Goal: Task Accomplishment & Management: Use online tool/utility

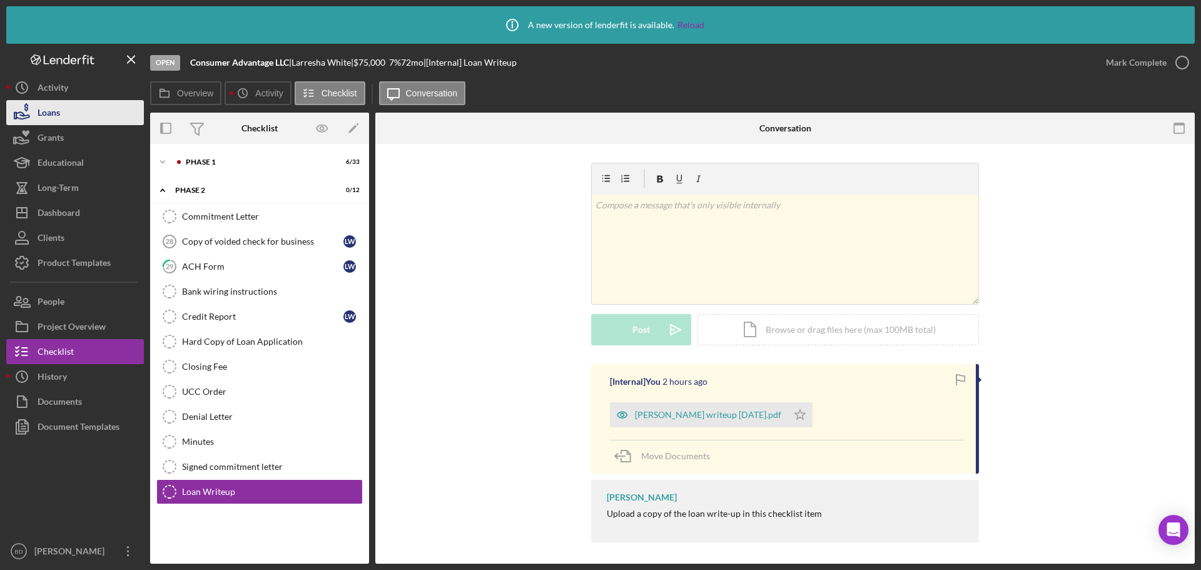
click at [54, 111] on div "Loans" at bounding box center [49, 114] width 23 height 28
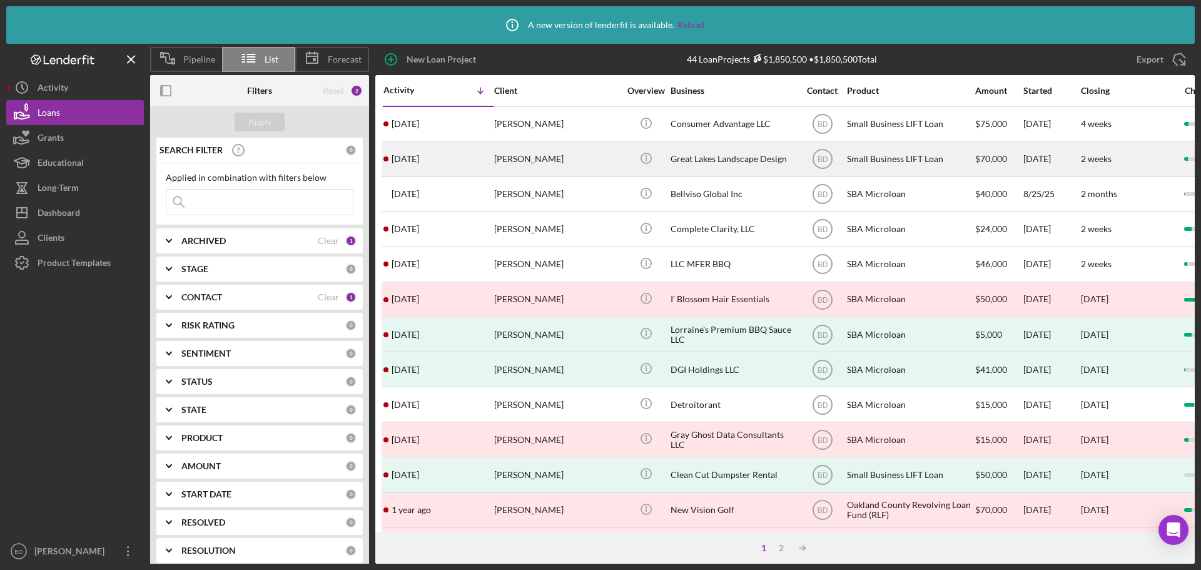
click at [474, 161] on div "[DATE] [PERSON_NAME]" at bounding box center [439, 159] width 110 height 33
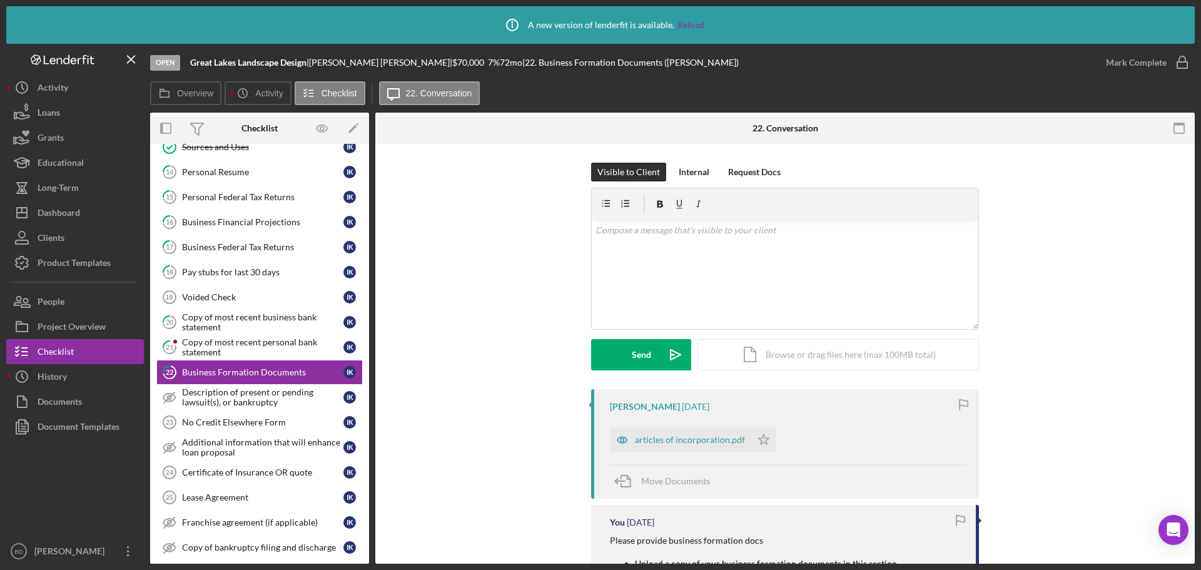
scroll to position [385, 0]
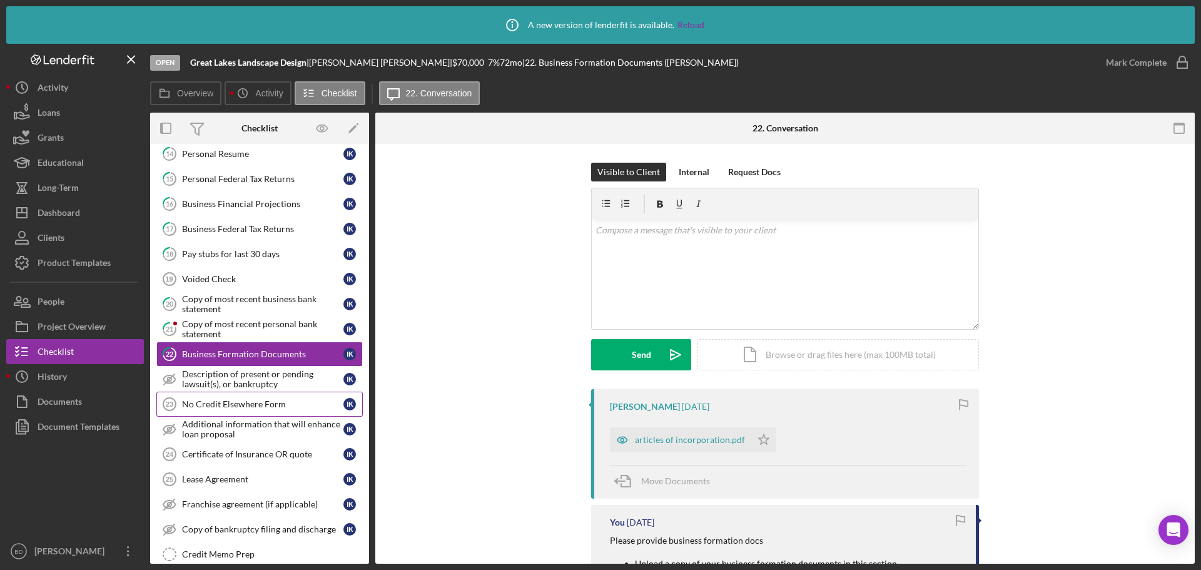
click at [233, 405] on div "No Credit Elsewhere Form" at bounding box center [262, 404] width 161 height 10
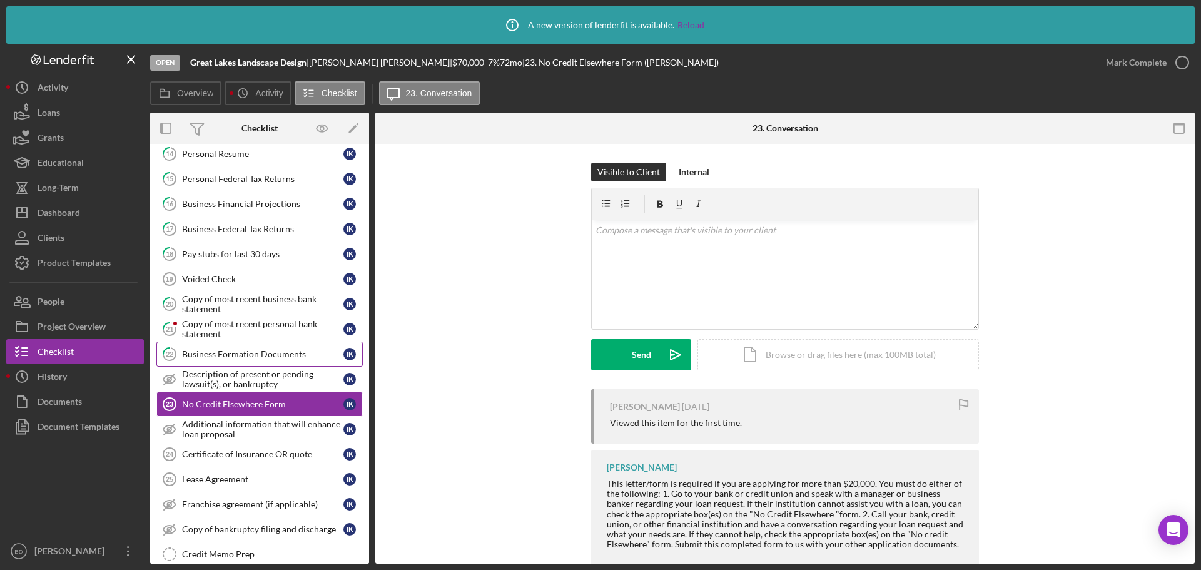
click at [233, 362] on link "22 Business Formation Documents I K" at bounding box center [259, 354] width 206 height 25
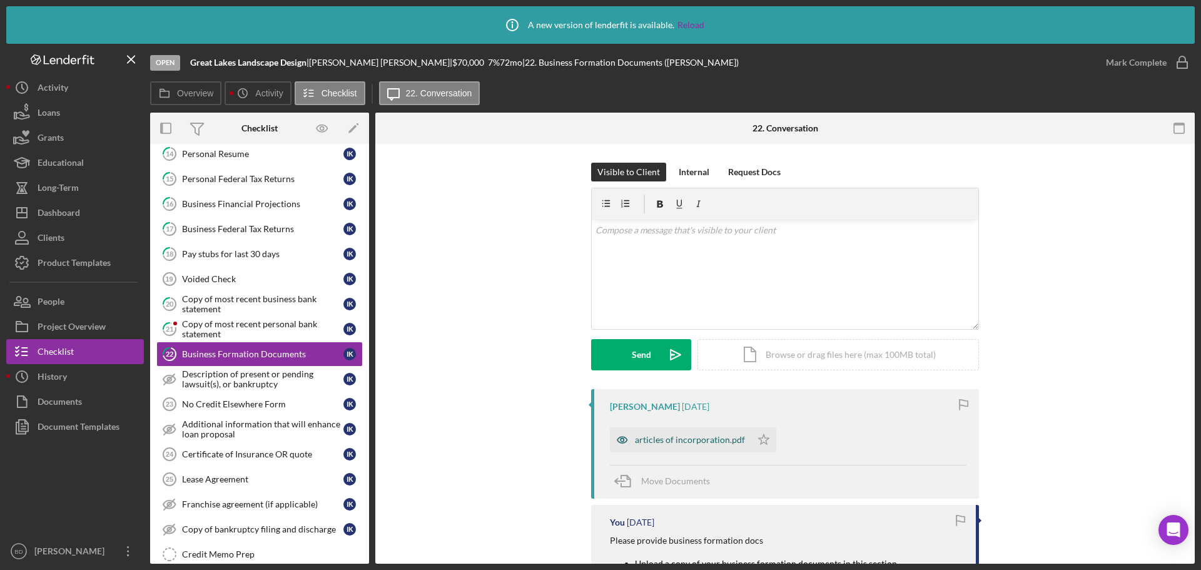
click at [689, 442] on div "articles of incorporation.pdf" at bounding box center [690, 440] width 110 height 10
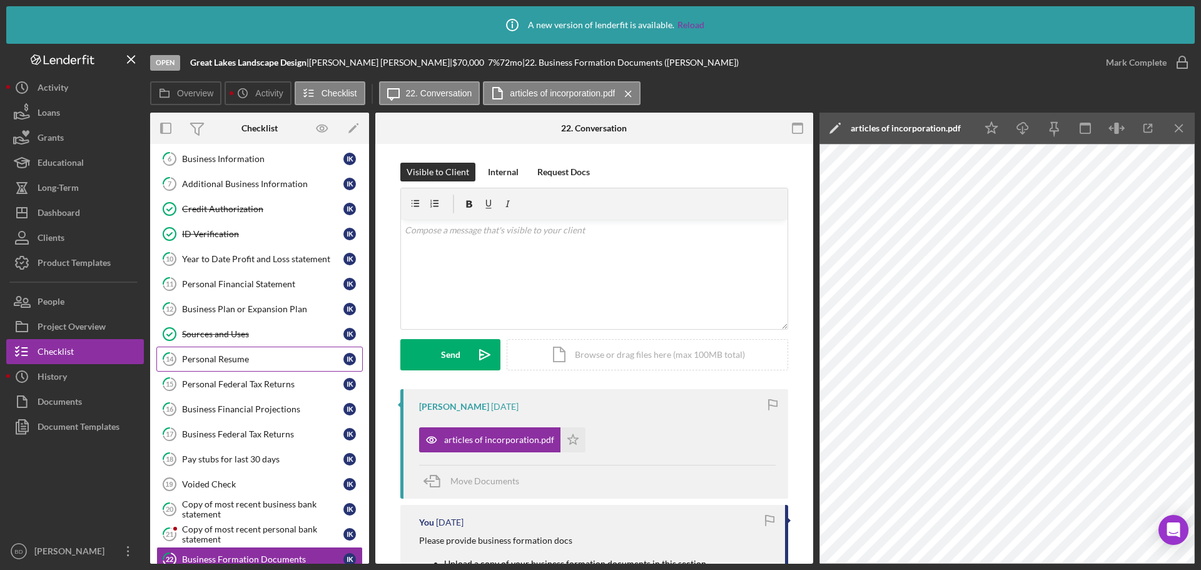
scroll to position [150, 0]
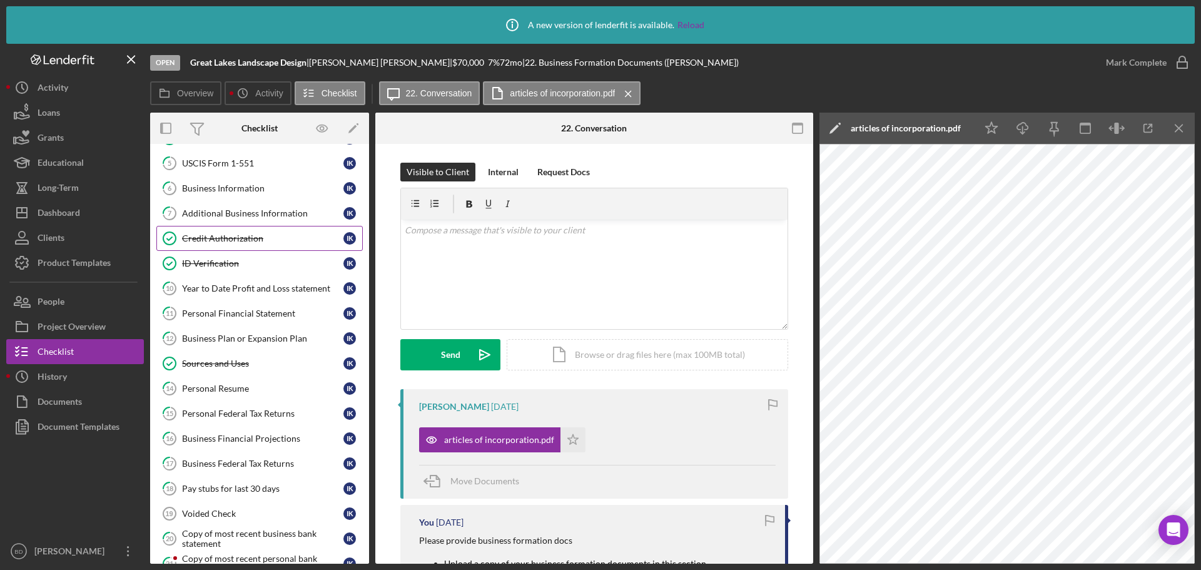
click at [237, 240] on div "Credit Authorization" at bounding box center [262, 238] width 161 height 10
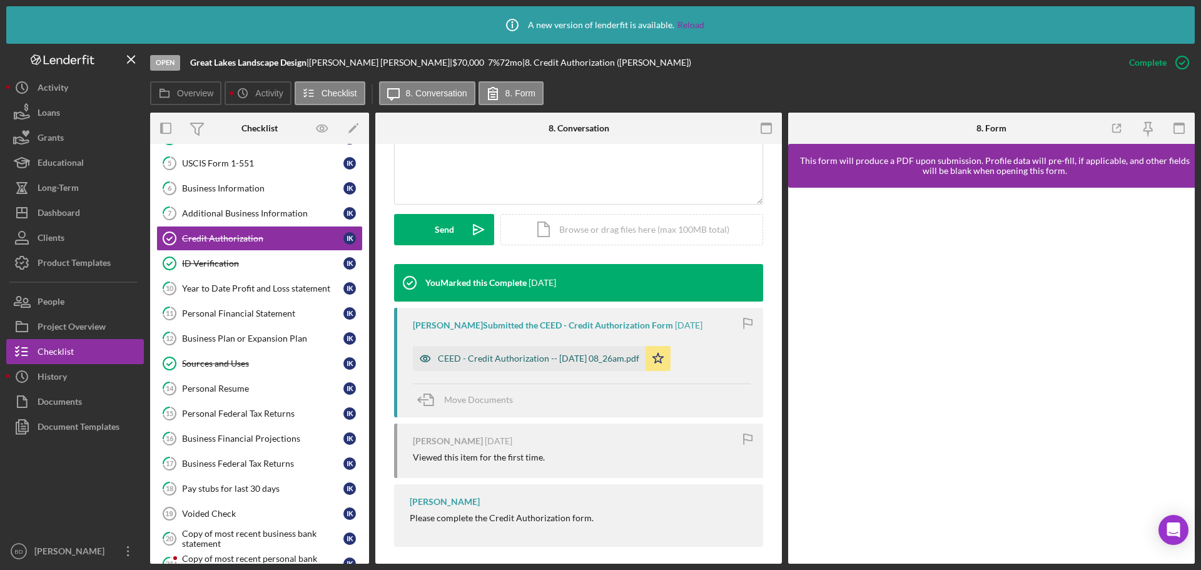
click at [538, 364] on div "CEED - Credit Authorization -- [DATE] 08_26am.pdf" at bounding box center [529, 358] width 233 height 25
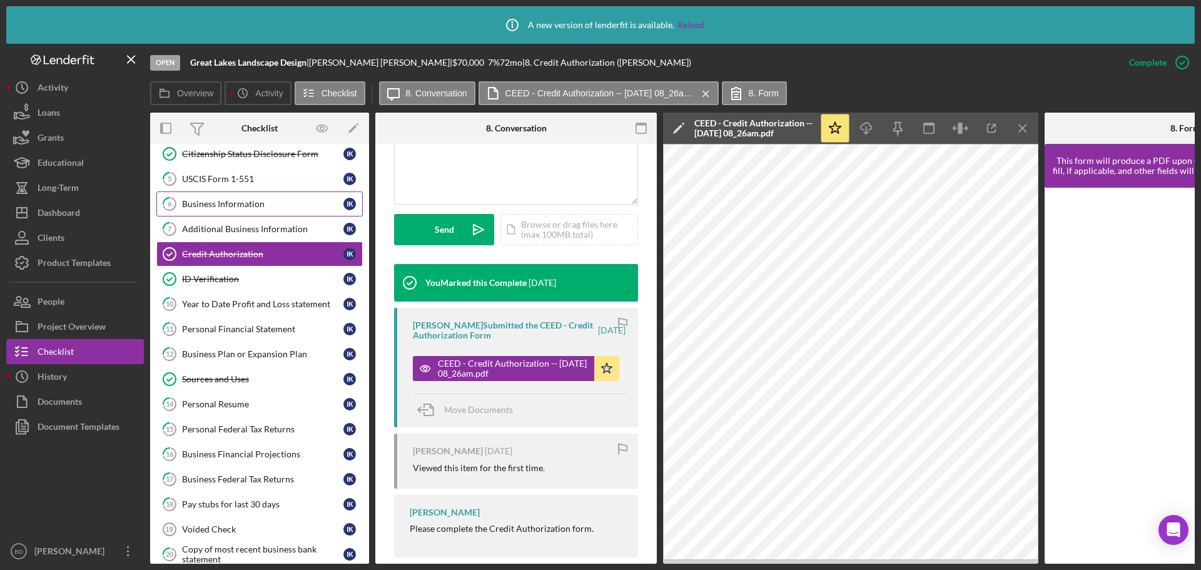
scroll to position [119, 0]
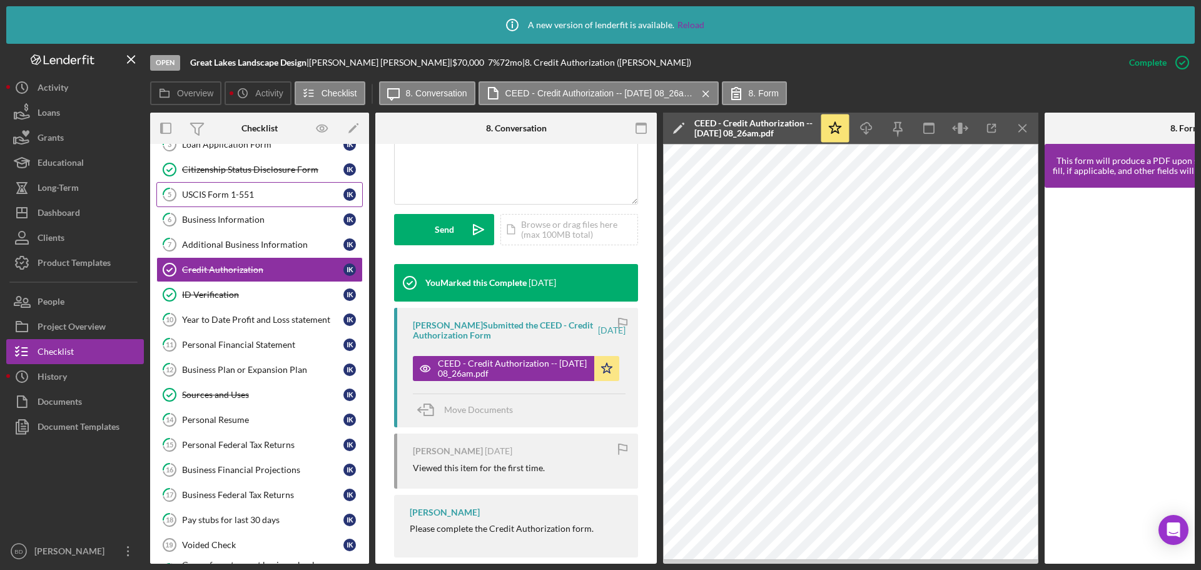
click at [237, 195] on div "USCIS Form 1-551" at bounding box center [262, 195] width 161 height 10
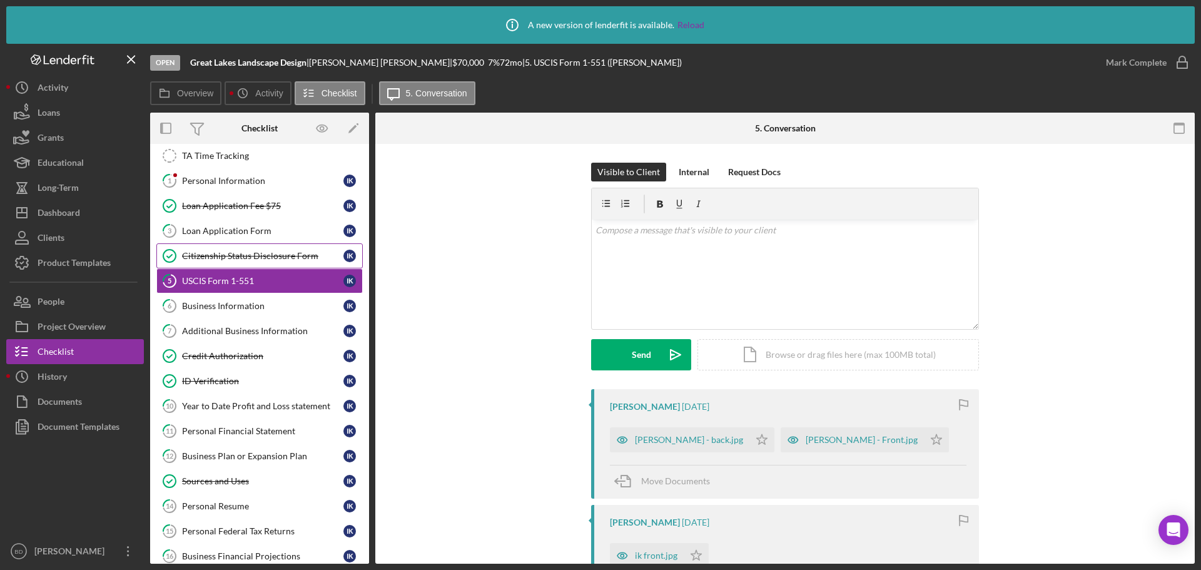
scroll to position [25, 0]
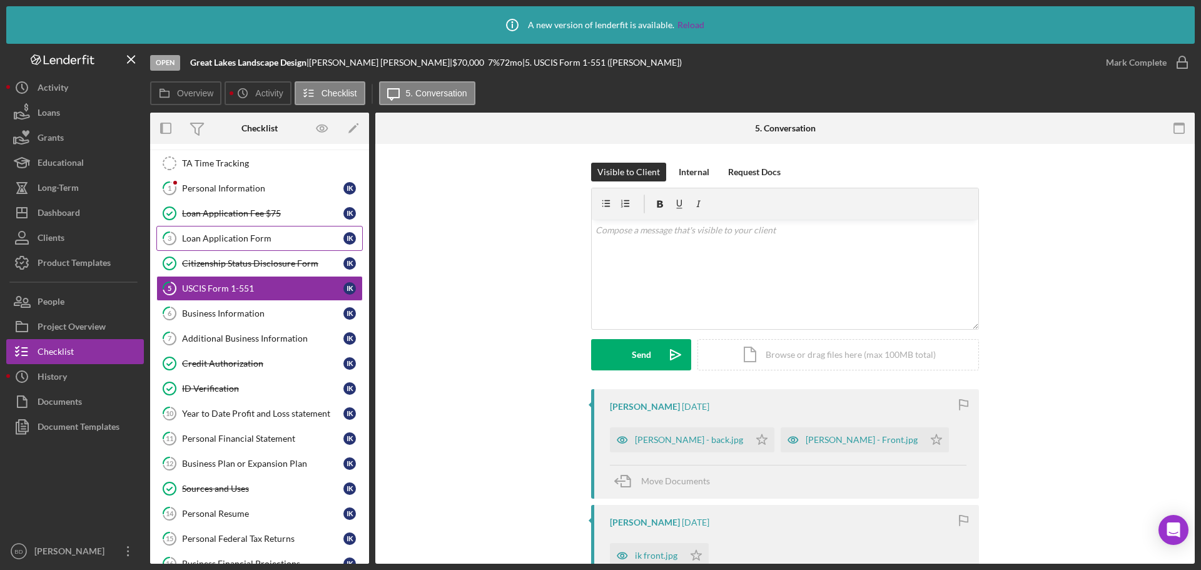
click at [229, 241] on div "Loan Application Form" at bounding box center [262, 238] width 161 height 10
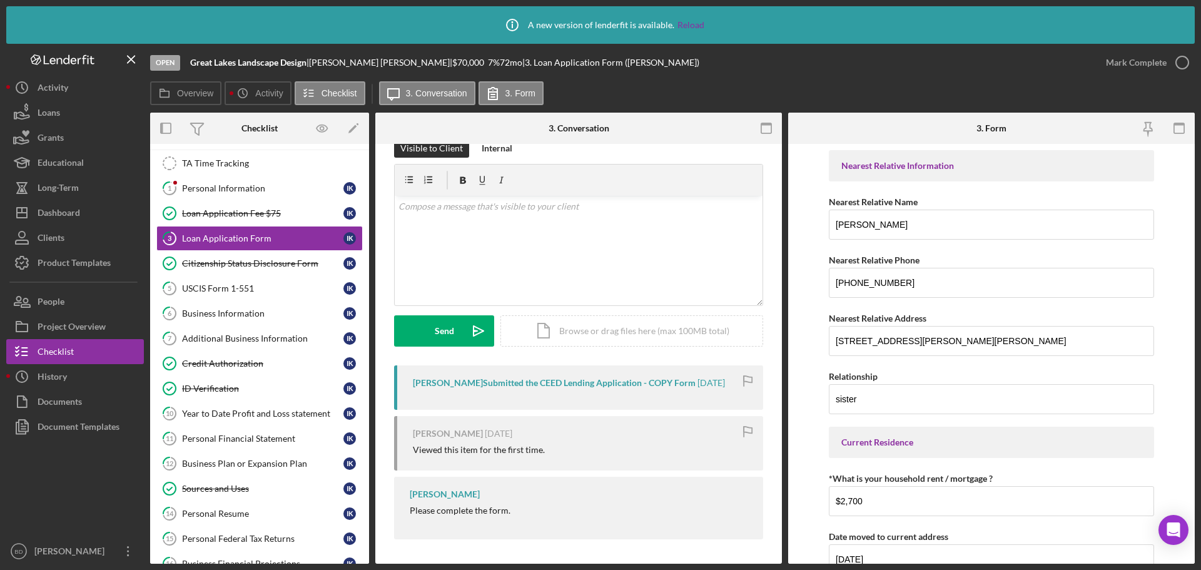
scroll to position [24, 0]
click at [70, 407] on div "Documents" at bounding box center [60, 403] width 44 height 28
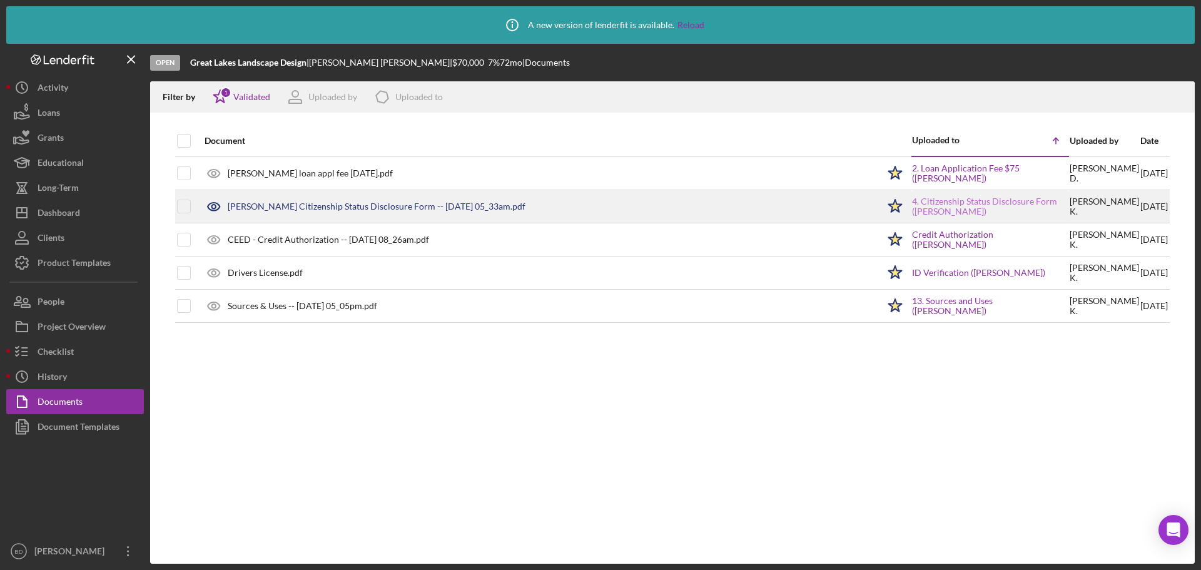
click at [920, 199] on link "4. Citizenship Status Disclosure Form ([PERSON_NAME])" at bounding box center [990, 206] width 156 height 20
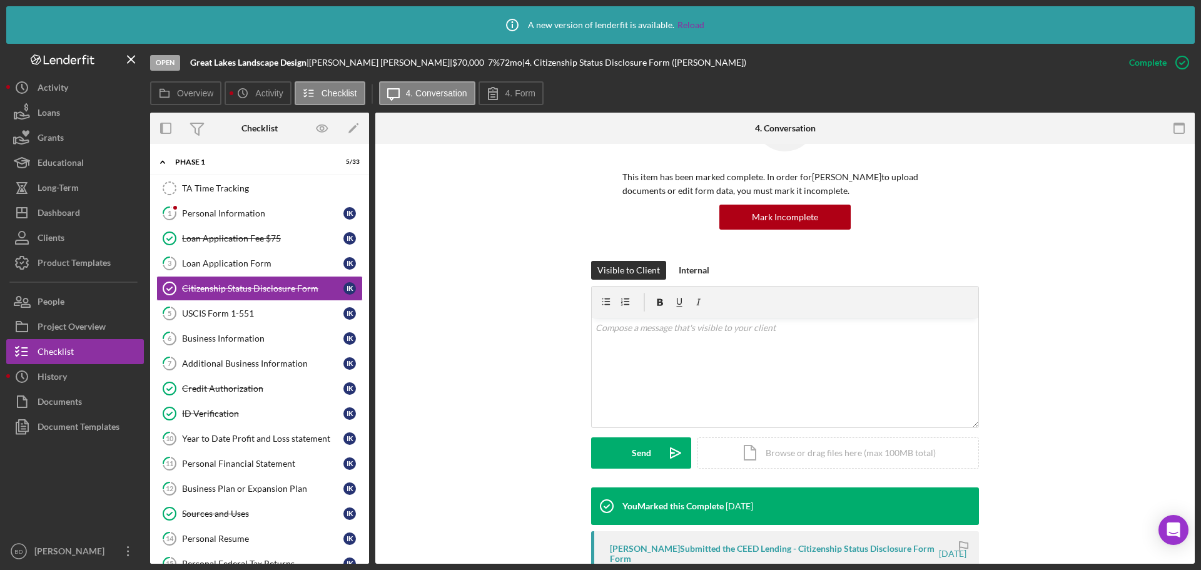
scroll to position [235, 0]
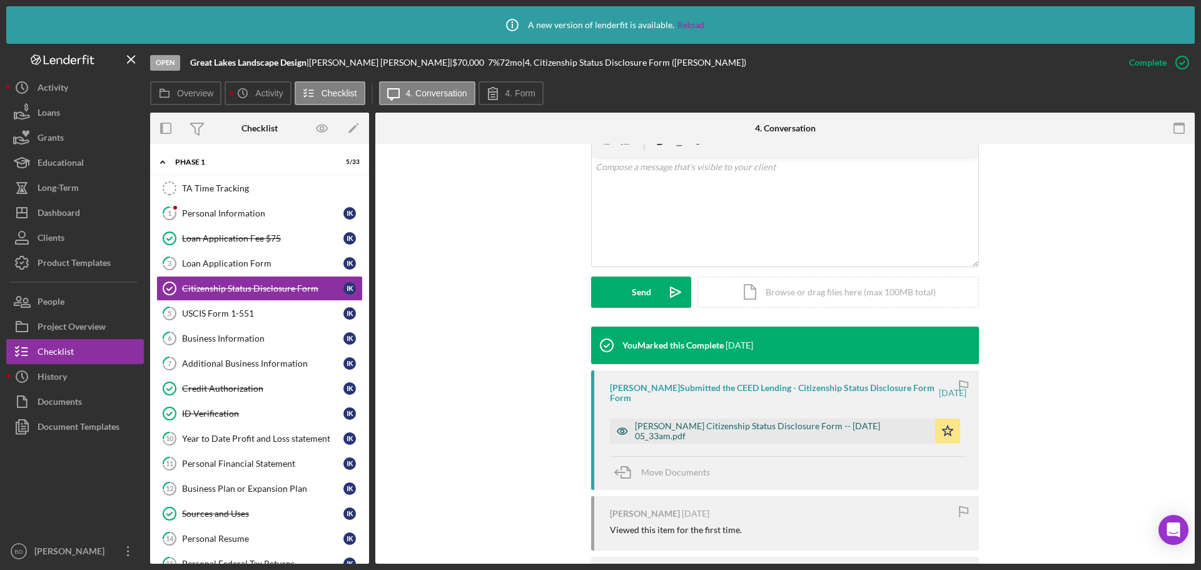
click at [733, 424] on div "[PERSON_NAME] Citizenship Status Disclosure Form -- [DATE] 05_33am.pdf" at bounding box center [782, 431] width 294 height 20
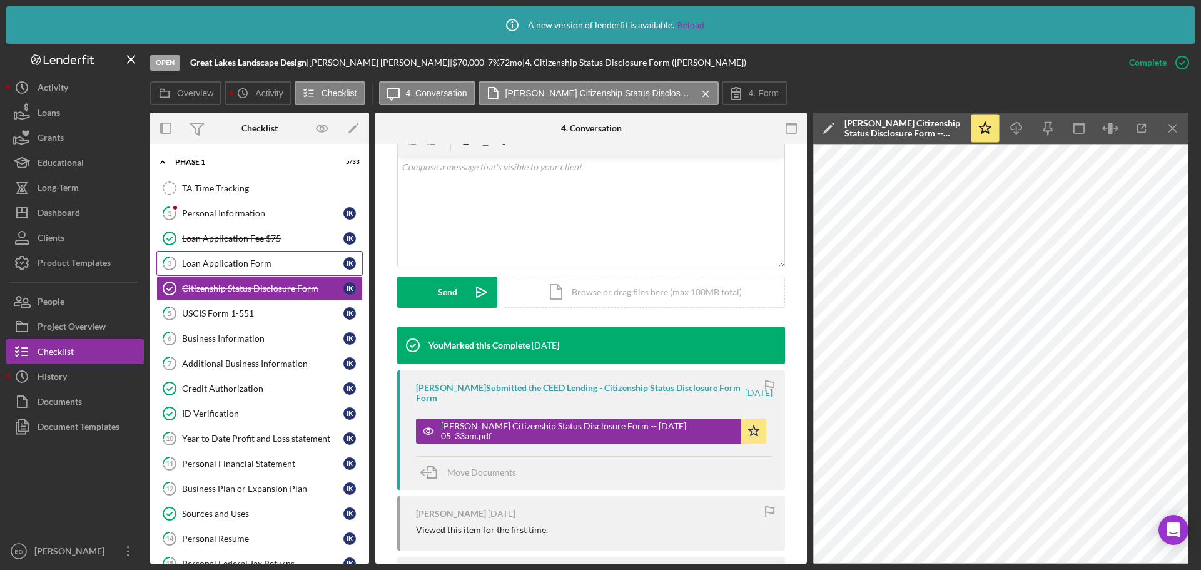
click at [242, 265] on div "Loan Application Form" at bounding box center [262, 263] width 161 height 10
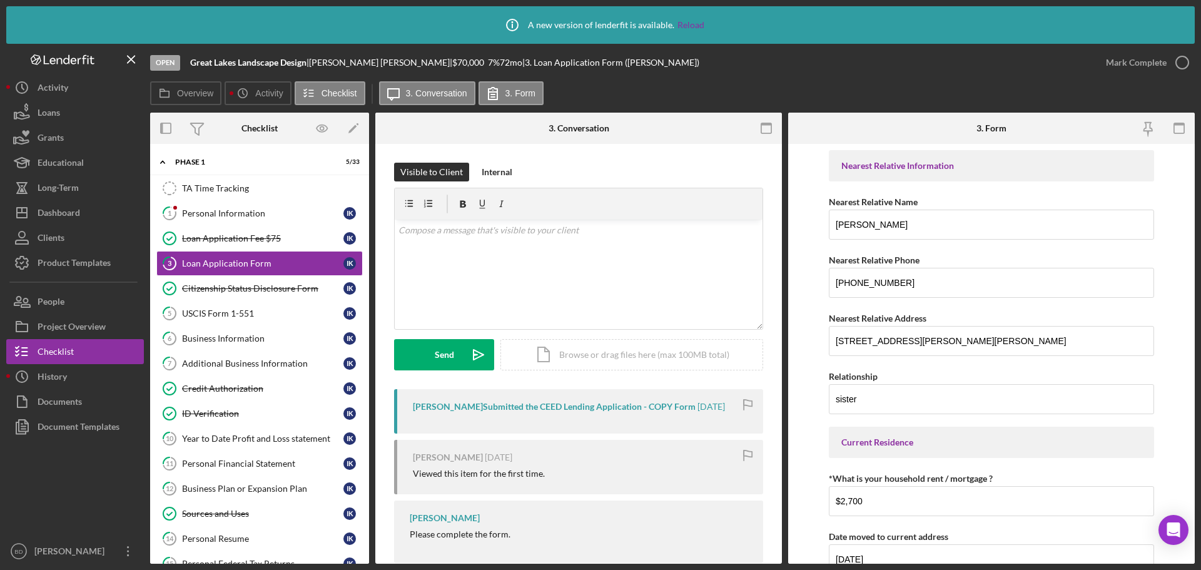
scroll to position [24, 0]
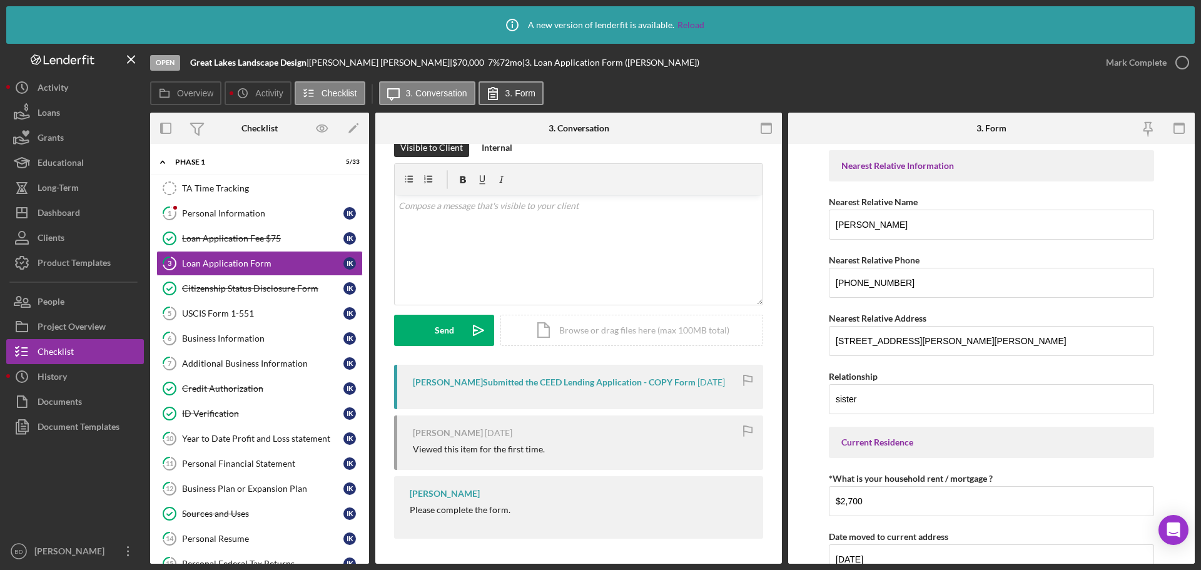
click at [494, 91] on icon at bounding box center [492, 93] width 31 height 31
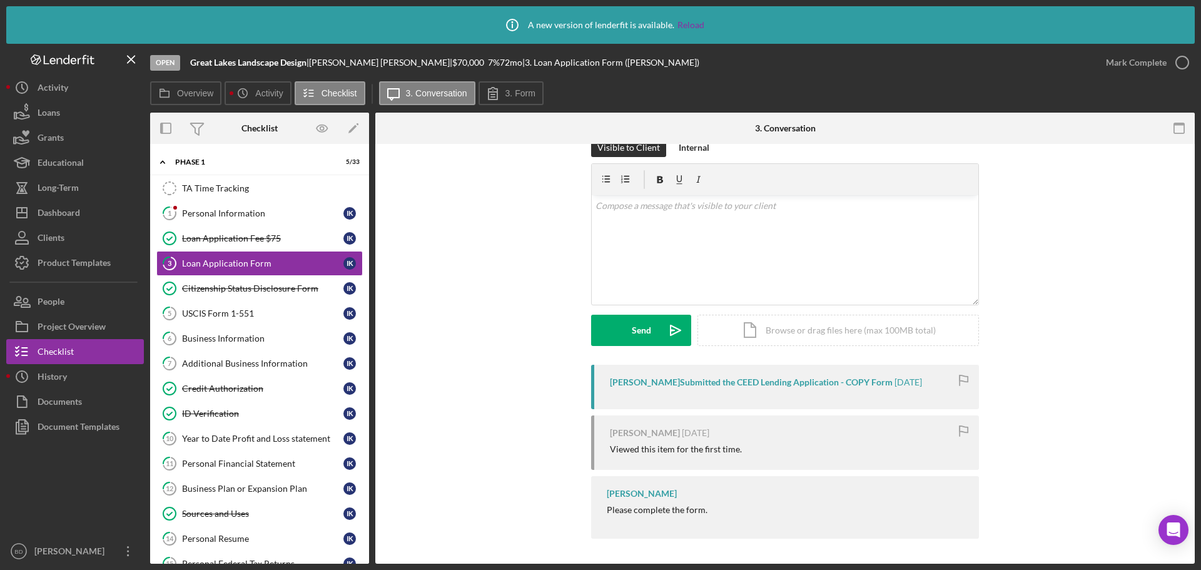
click at [720, 385] on div "[PERSON_NAME] Submitted the CEED Lending Application - COPY Form" at bounding box center [751, 382] width 283 height 10
click at [492, 90] on icon at bounding box center [492, 93] width 31 height 31
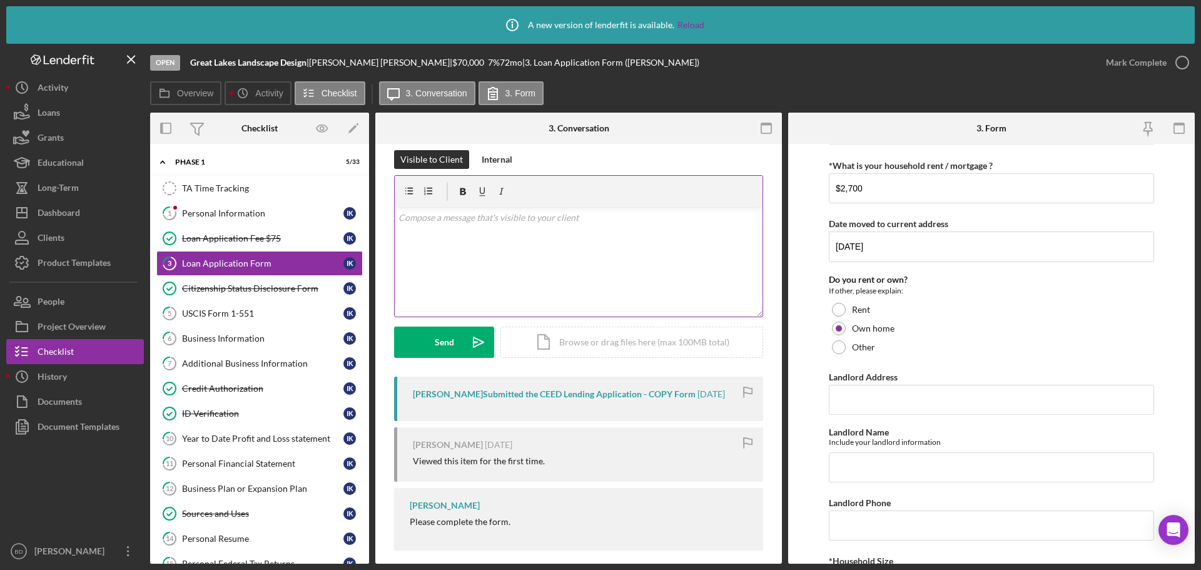
scroll to position [0, 0]
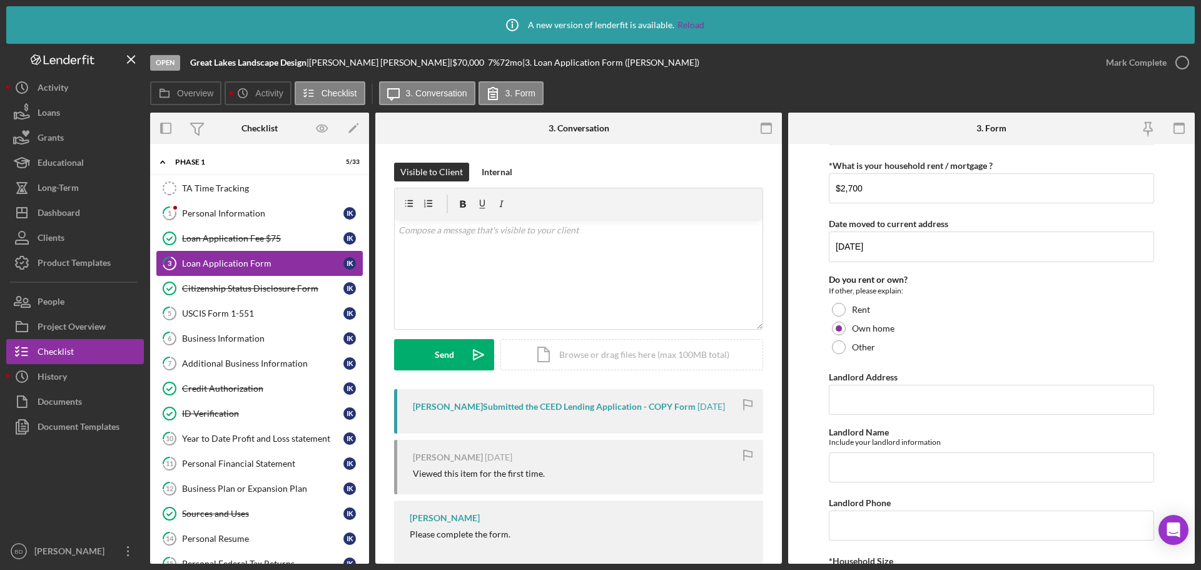
click at [245, 263] on div "Loan Application Form" at bounding box center [262, 263] width 161 height 10
click at [51, 425] on div "Document Templates" at bounding box center [79, 428] width 82 height 28
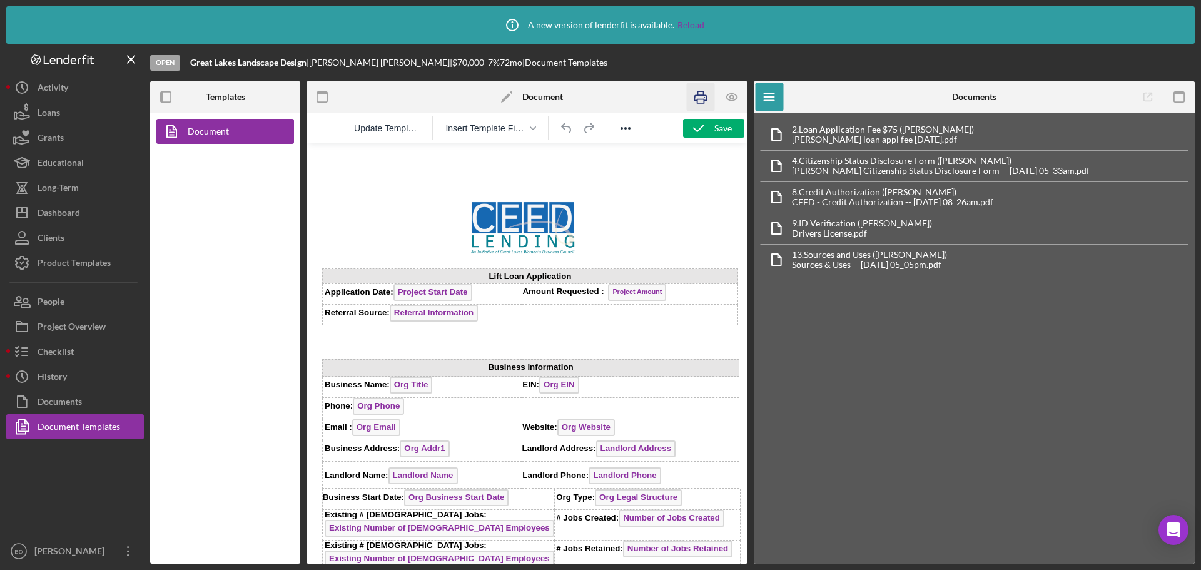
click at [1112, 98] on div at bounding box center [1121, 96] width 147 height 31
click at [698, 92] on rect "button" at bounding box center [701, 93] width 6 height 4
click at [63, 404] on div "Documents" at bounding box center [60, 403] width 44 height 28
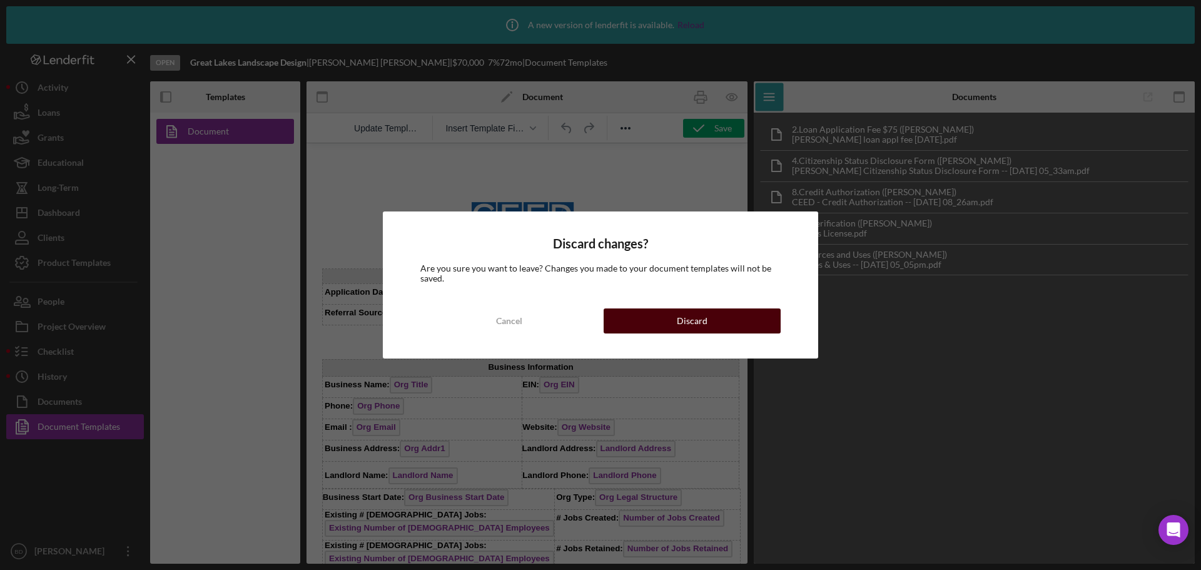
click at [706, 324] on button "Discard" at bounding box center [692, 320] width 177 height 25
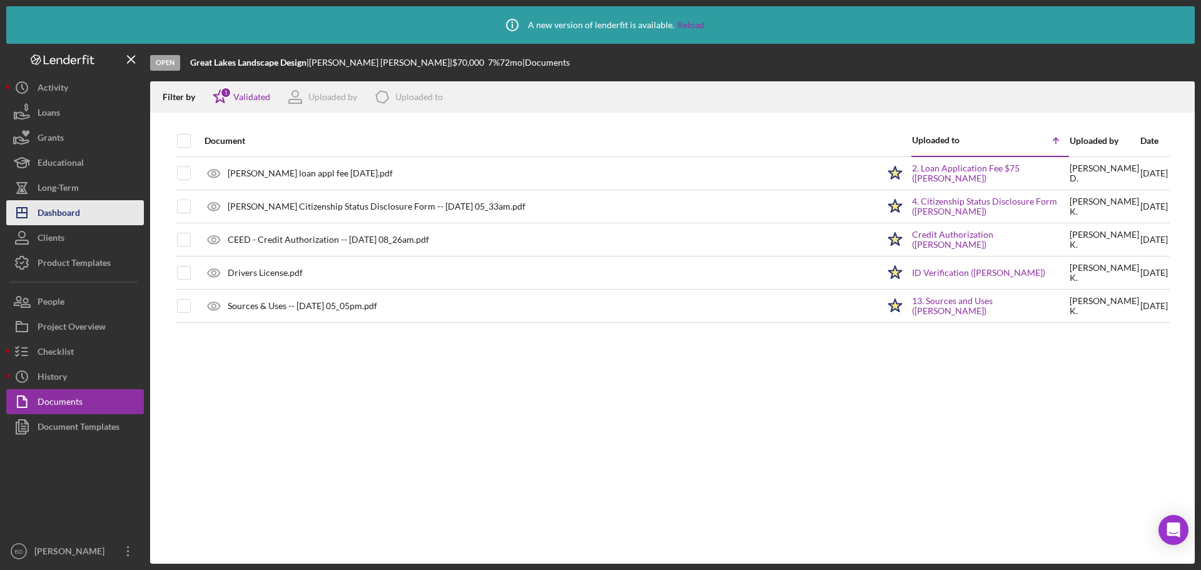
click at [71, 210] on div "Dashboard" at bounding box center [59, 214] width 43 height 28
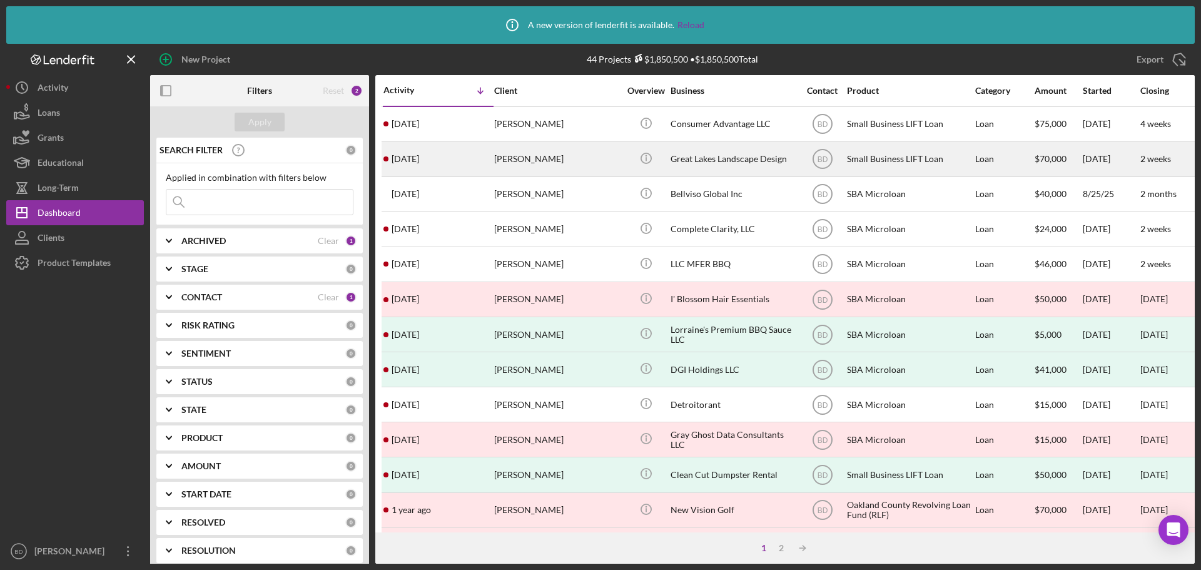
click at [552, 155] on div "[PERSON_NAME]" at bounding box center [556, 159] width 125 height 33
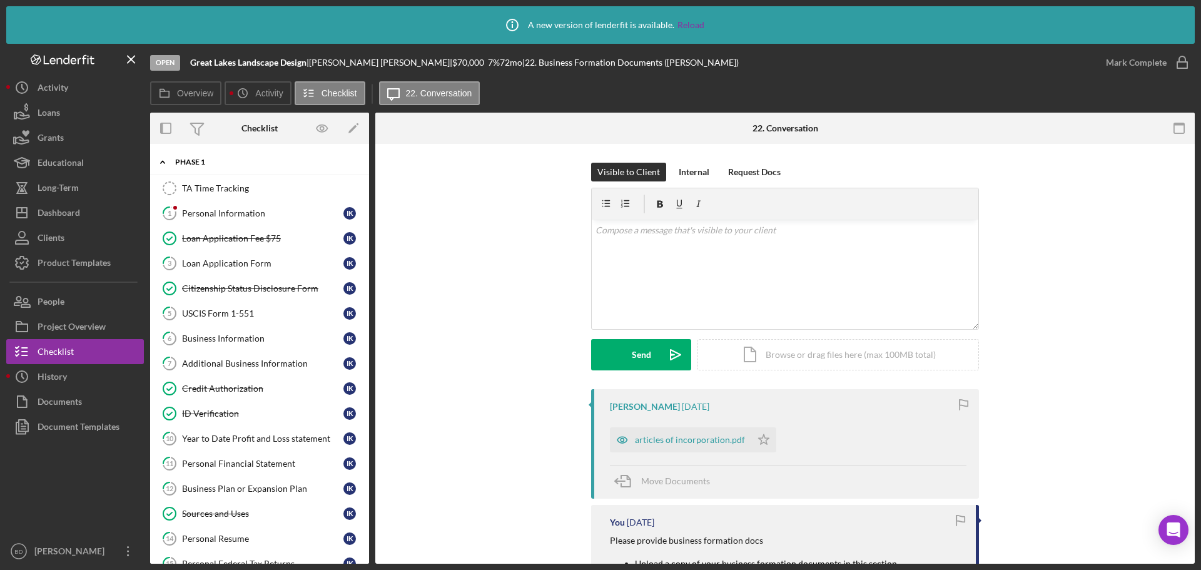
click at [200, 163] on div "Phase 1" at bounding box center [264, 162] width 178 height 8
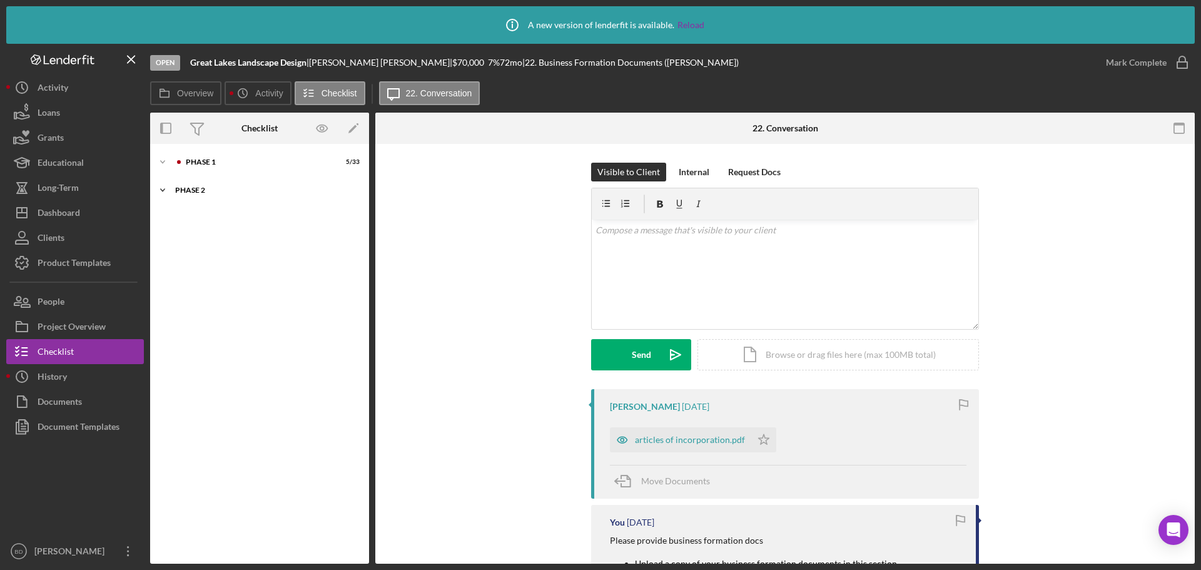
click at [187, 190] on div "Phase 2" at bounding box center [264, 190] width 178 height 8
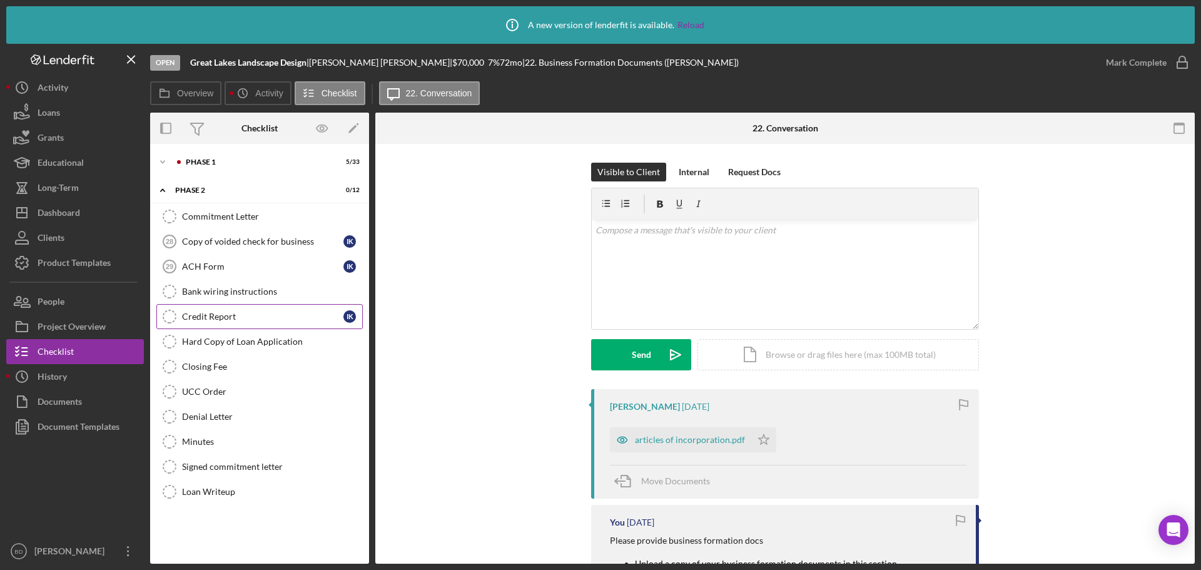
click at [227, 315] on div "Credit Report" at bounding box center [262, 317] width 161 height 10
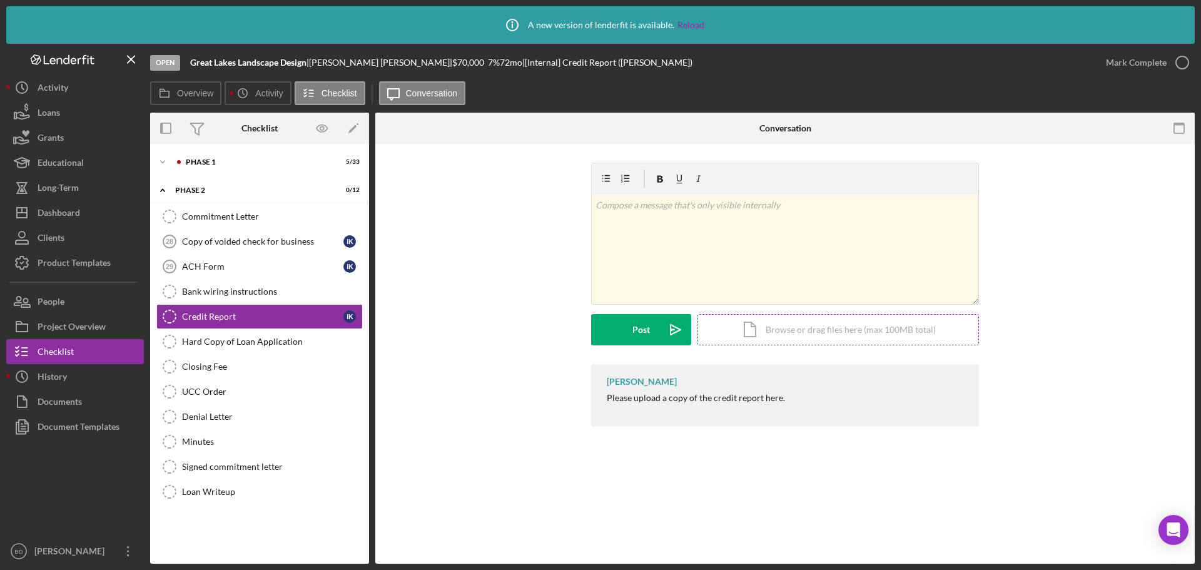
click at [751, 336] on div "Icon/Document Browse or drag files here (max 100MB total) Tap to choose files o…" at bounding box center [839, 329] width 282 height 31
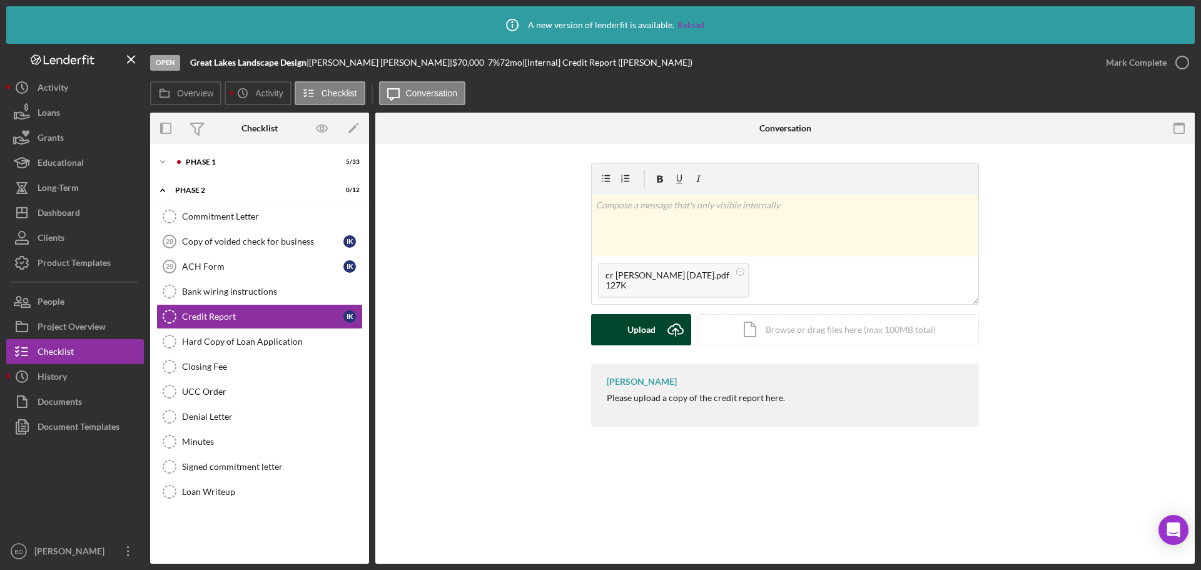
click at [660, 323] on icon "Icon/Upload" at bounding box center [675, 329] width 31 height 31
